Goal: Task Accomplishment & Management: Complete application form

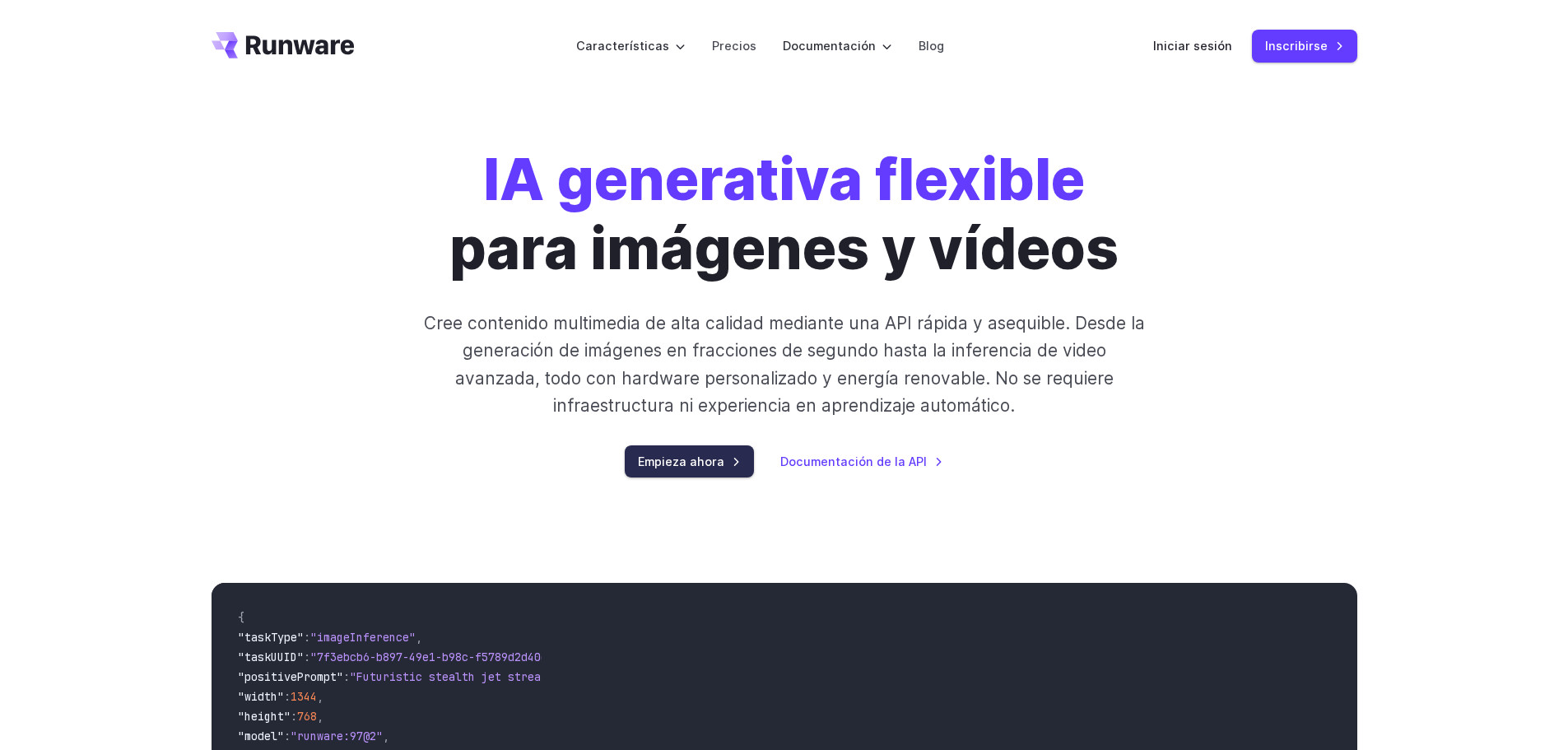
click at [679, 461] on font "Empieza ahora" at bounding box center [681, 461] width 87 height 14
click at [1232, 47] on font "Iniciar sesión" at bounding box center [1192, 46] width 79 height 14
click at [1300, 57] on link "Inscribirse" at bounding box center [1304, 46] width 105 height 32
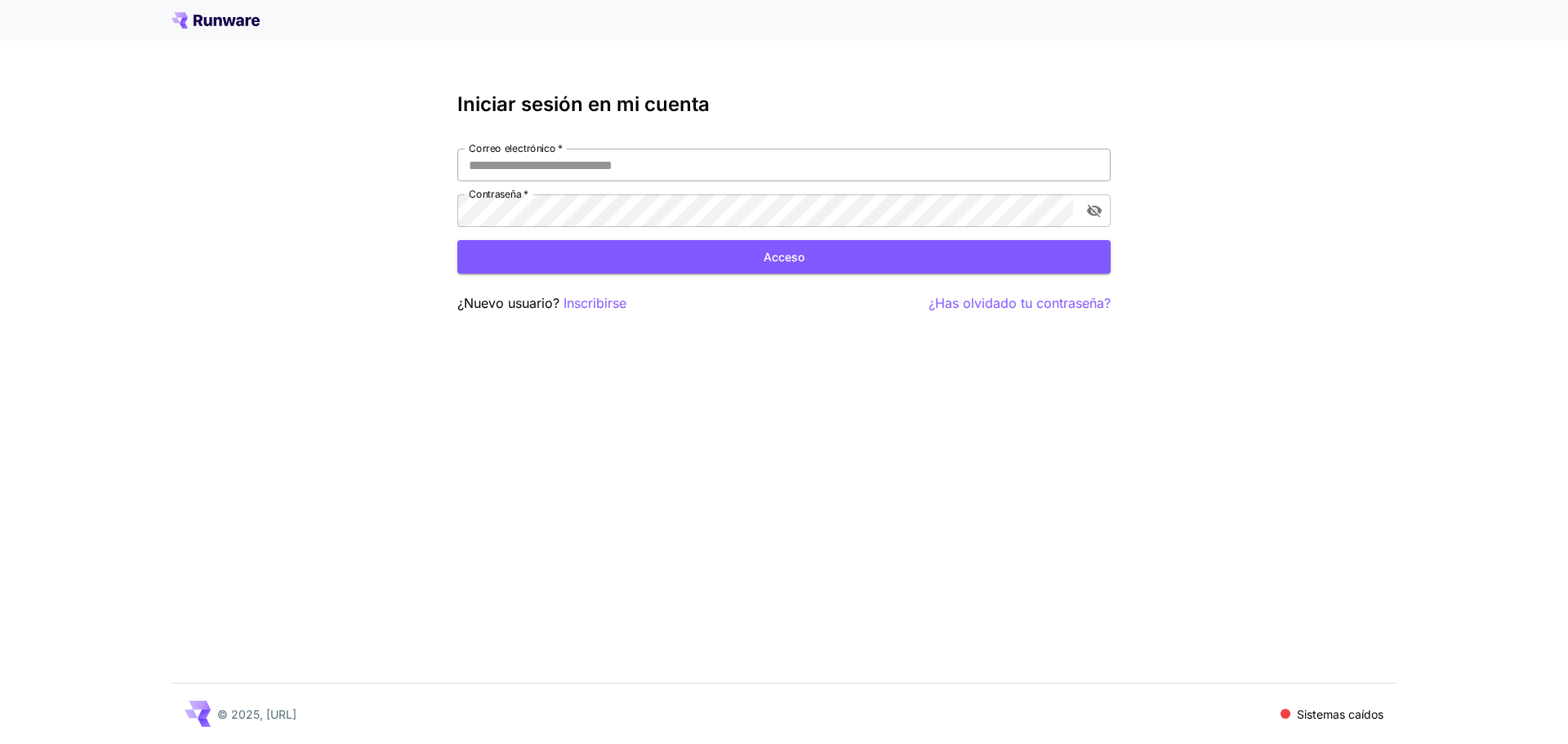
click at [656, 177] on input "Correo electrónico   *" at bounding box center [784, 165] width 653 height 32
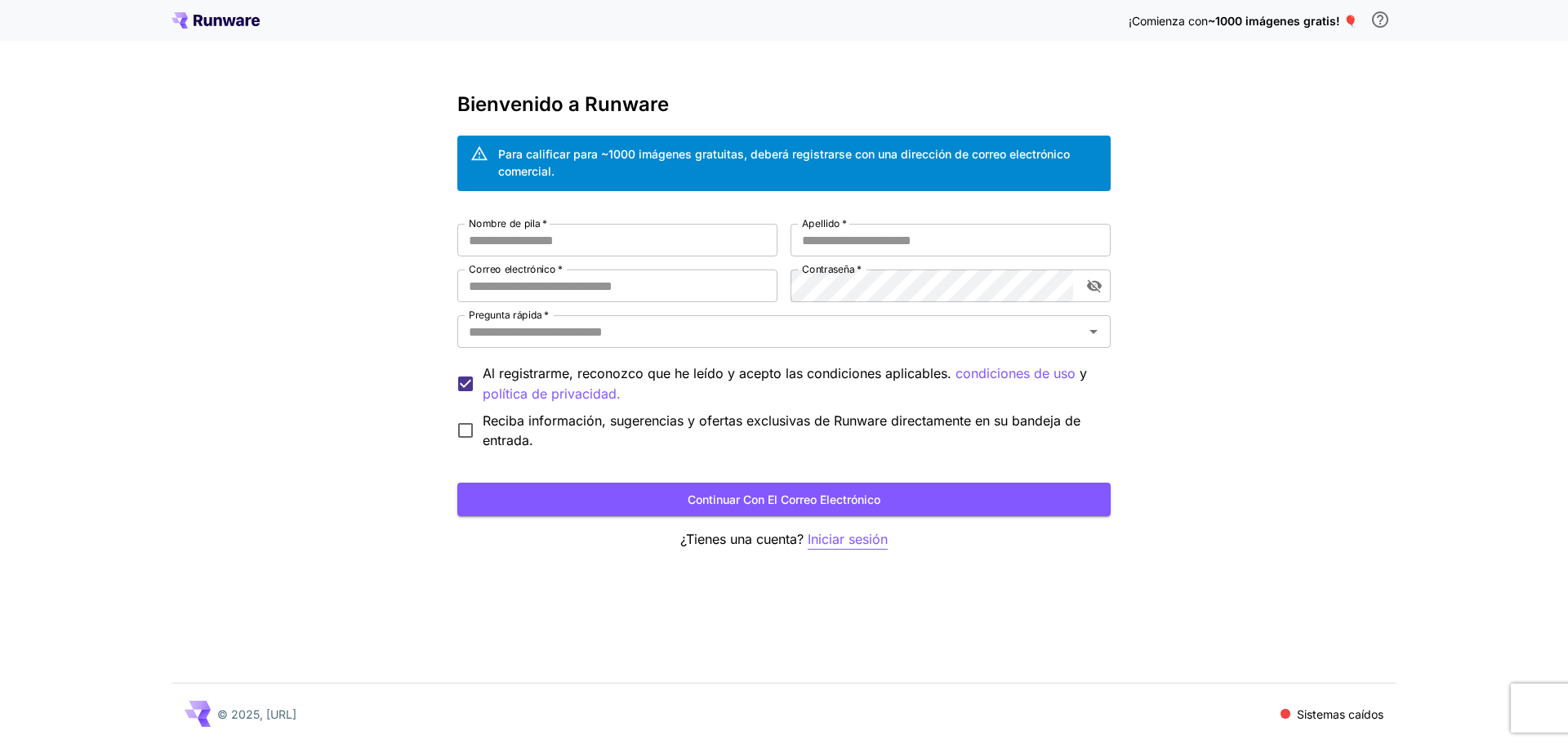
click at [847, 535] on font "Iniciar sesión" at bounding box center [847, 539] width 80 height 17
